Goal: Find specific page/section: Find specific page/section

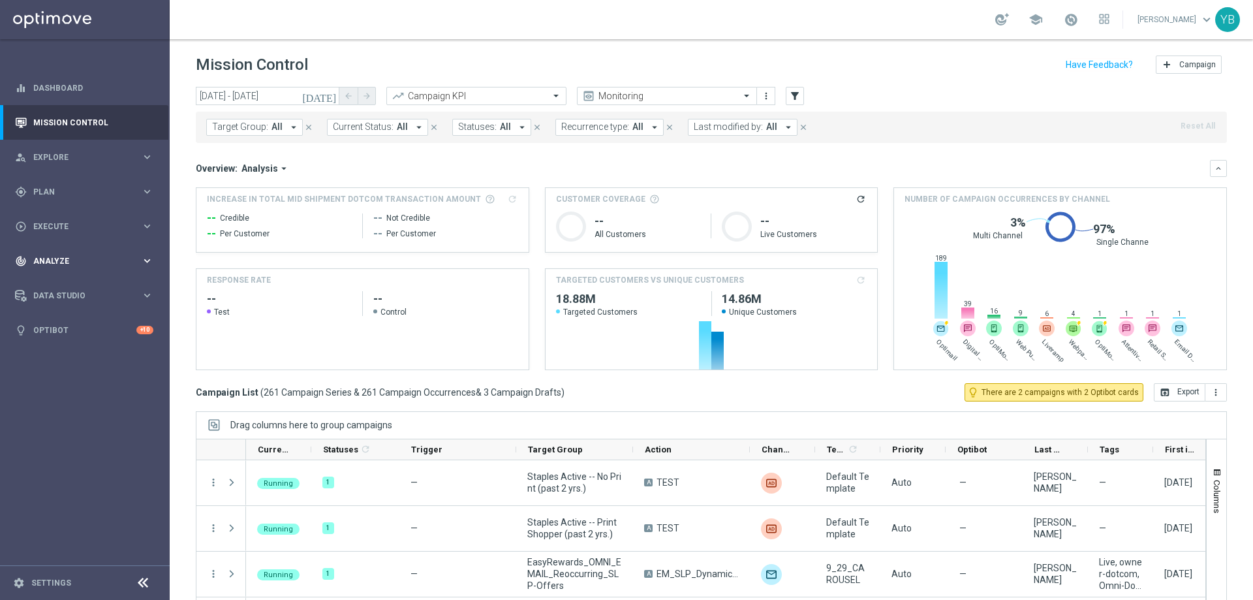
click at [40, 262] on span "Analyze" at bounding box center [87, 261] width 108 height 8
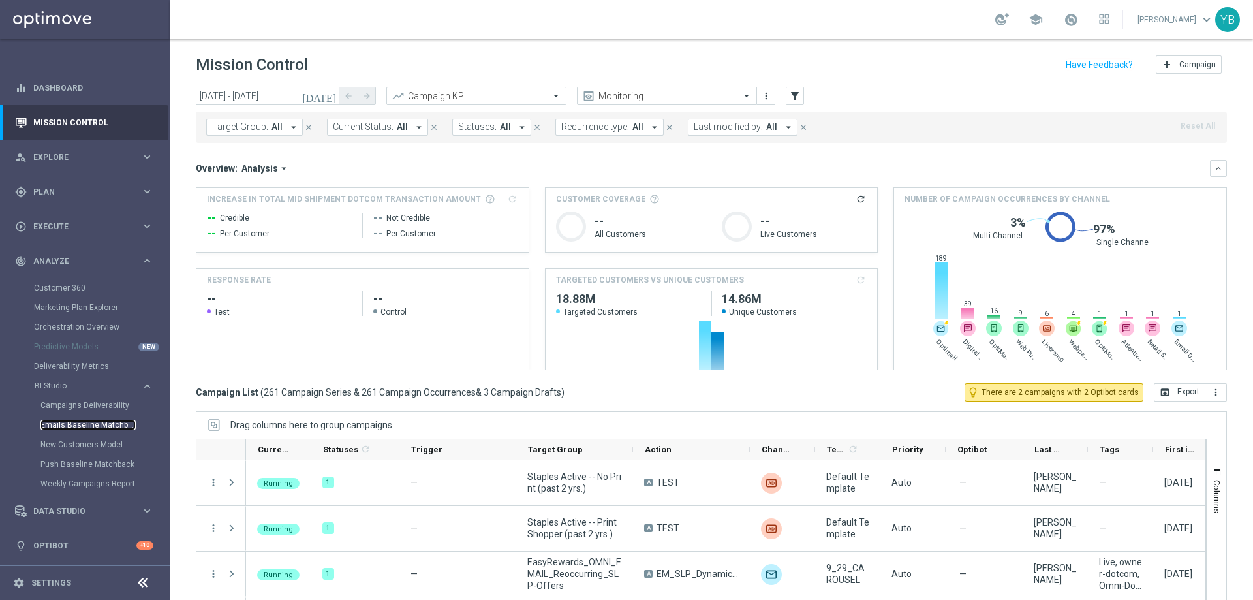
click at [86, 423] on link "Emails Baseline Matchback" at bounding box center [87, 425] width 95 height 10
